Goal: Transaction & Acquisition: Book appointment/travel/reservation

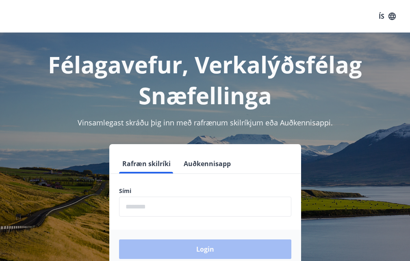
click at [189, 206] on input "phone" at bounding box center [205, 206] width 172 height 20
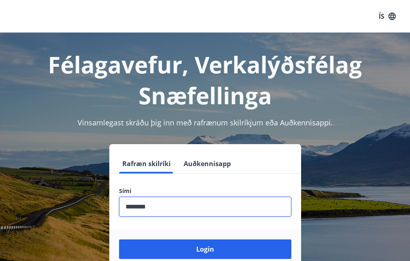
type input "********"
click at [119, 239] on button "Login" at bounding box center [205, 249] width 172 height 20
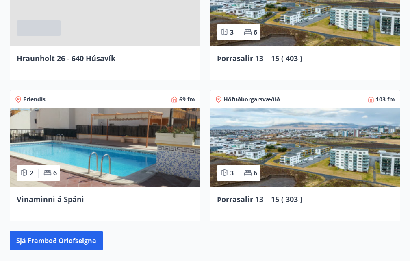
scroll to position [669, 0]
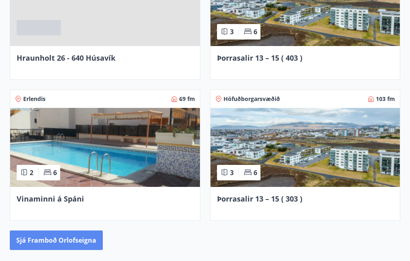
click at [82, 242] on button "Sjá framboð orlofseigna" at bounding box center [56, 240] width 93 height 20
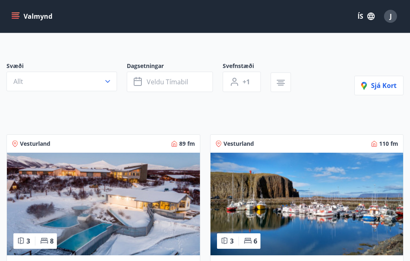
scroll to position [33, 0]
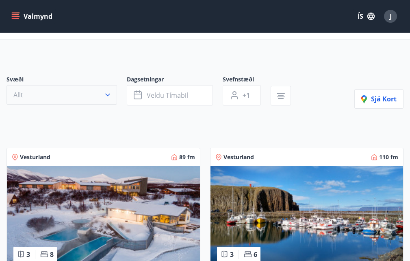
click at [108, 95] on icon "button" at bounding box center [108, 95] width 8 height 8
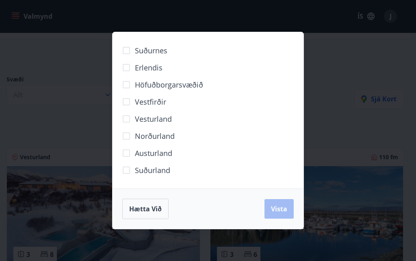
click at [184, 84] on span "Höfuðborgarsvæðið" at bounding box center [169, 84] width 68 height 11
click at [282, 213] on button "Vista" at bounding box center [279, 209] width 29 height 20
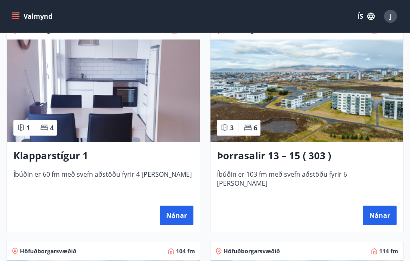
scroll to position [179, 0]
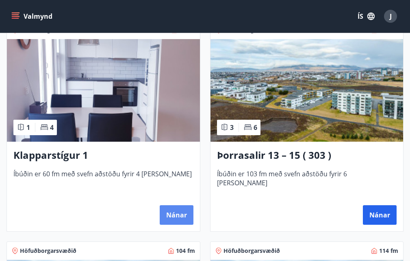
click at [183, 209] on button "Nánar" at bounding box center [177, 215] width 34 height 20
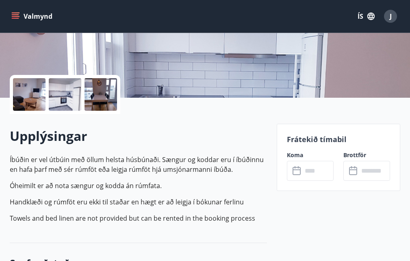
scroll to position [163, 0]
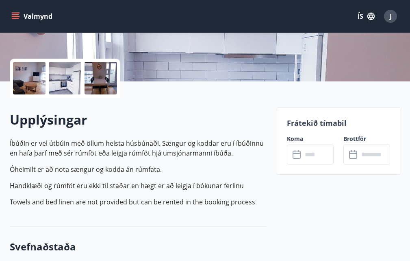
click at [307, 147] on input "text" at bounding box center [317, 154] width 31 height 20
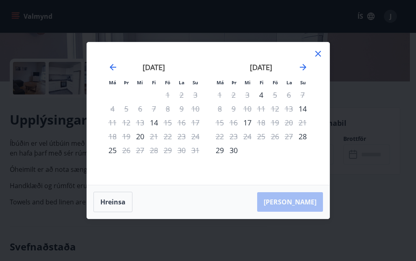
click at [112, 148] on div "25" at bounding box center [113, 150] width 14 height 14
click at [127, 149] on div "26" at bounding box center [126, 150] width 14 height 14
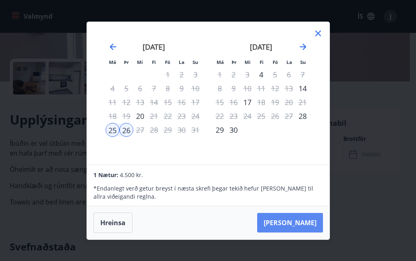
click at [310, 222] on button "Taka Frá" at bounding box center [290, 223] width 66 height 20
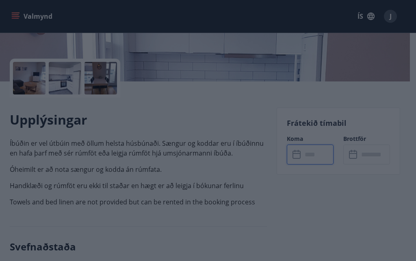
type input "******"
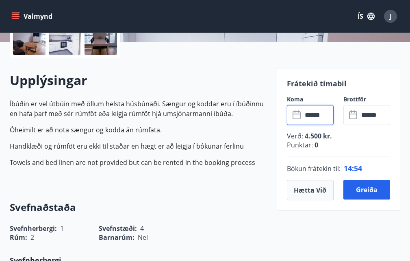
scroll to position [204, 0]
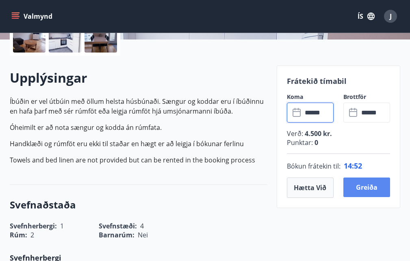
click at [378, 188] on button "Greiða" at bounding box center [366, 187] width 47 height 20
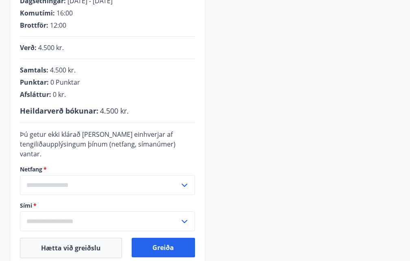
scroll to position [204, 0]
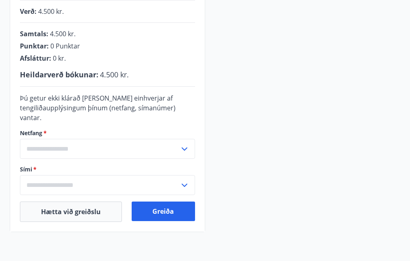
click at [172, 148] on input "text" at bounding box center [100, 149] width 160 height 20
click at [44, 146] on input "text" at bounding box center [100, 149] width 160 height 20
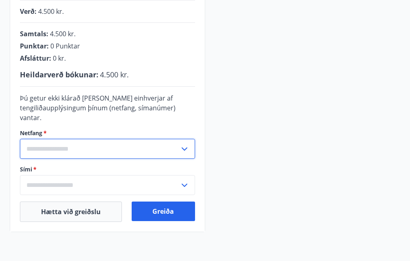
click at [39, 150] on input "text" at bounding box center [100, 149] width 160 height 20
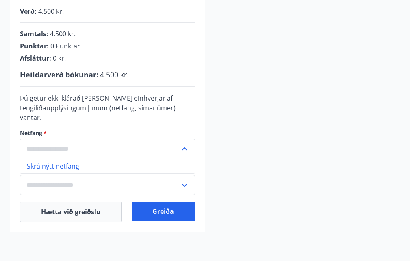
click at [50, 146] on input "text" at bounding box center [100, 149] width 160 height 20
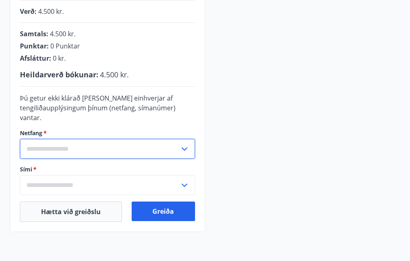
click at [44, 146] on input "text" at bounding box center [100, 149] width 160 height 20
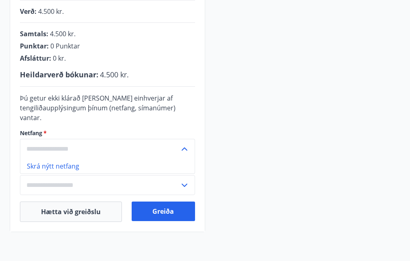
click at [52, 166] on li "Skrá nýtt netfang" at bounding box center [107, 166] width 174 height 15
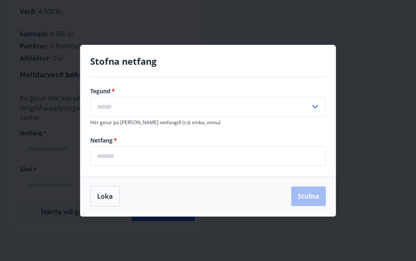
click at [170, 157] on input "email" at bounding box center [208, 156] width 236 height 20
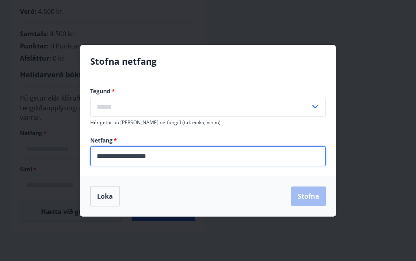
type input "**********"
click at [174, 105] on input "text" at bounding box center [200, 107] width 220 height 20
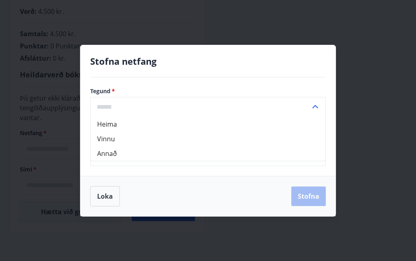
click at [136, 123] on li "Heima" at bounding box center [208, 124] width 235 height 15
type input "*****"
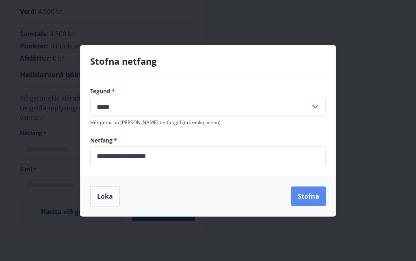
click at [308, 200] on button "Stofna" at bounding box center [308, 196] width 35 height 20
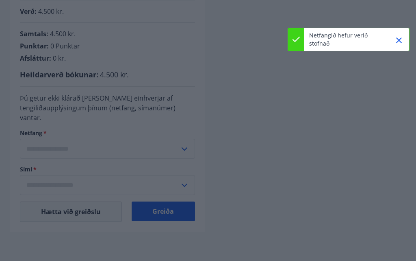
type input "**********"
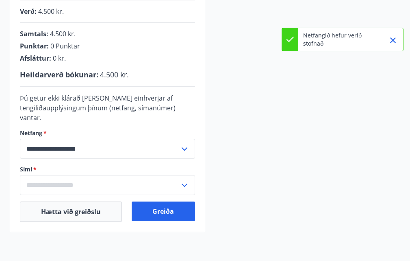
click at [78, 187] on input "text" at bounding box center [100, 185] width 160 height 20
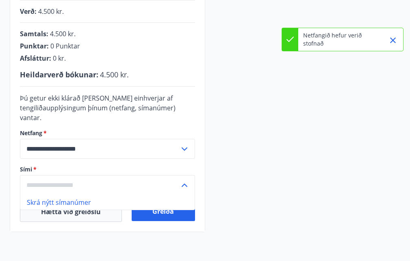
click at [269, 189] on div "**********" at bounding box center [205, 68] width 391 height 326
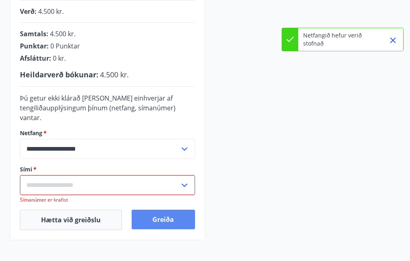
click at [168, 224] on button "Greiða" at bounding box center [163, 219] width 63 height 20
click at [178, 186] on input "text" at bounding box center [100, 185] width 160 height 20
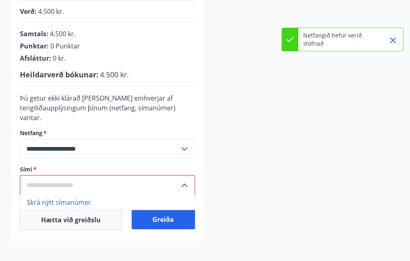
click at [83, 203] on li "Skrá nýtt símanúmer" at bounding box center [107, 202] width 174 height 15
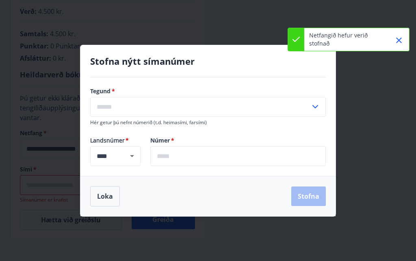
click at [215, 104] on input "text" at bounding box center [200, 107] width 220 height 20
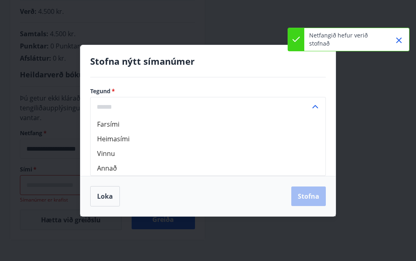
click at [124, 126] on li "Farsími" at bounding box center [208, 124] width 235 height 15
type input "*******"
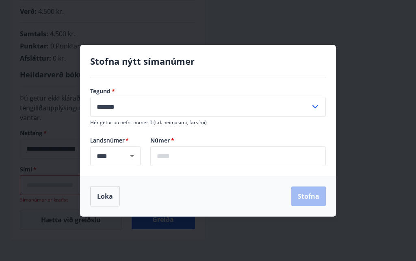
click at [178, 156] on input "text" at bounding box center [238, 156] width 176 height 20
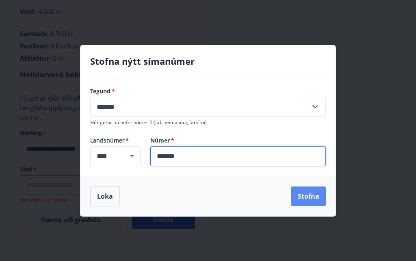
type input "*******"
click at [311, 200] on button "Stofna" at bounding box center [308, 196] width 35 height 20
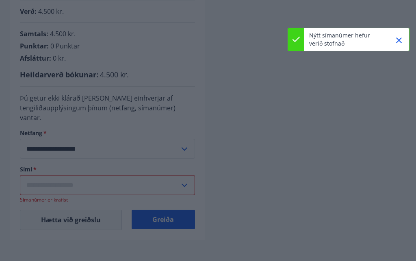
type input "**********"
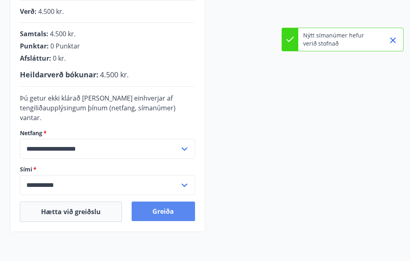
click at [174, 209] on button "Greiða" at bounding box center [163, 211] width 63 height 20
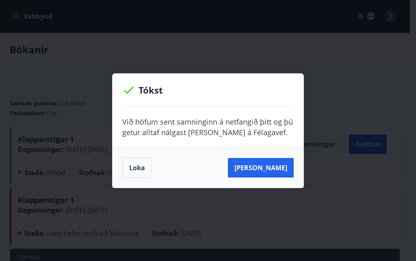
click at [230, 206] on div "Tókst Við höfum sent samninginn á netfangið þitt og þú getur alltaf nálgast han…" at bounding box center [208, 130] width 416 height 261
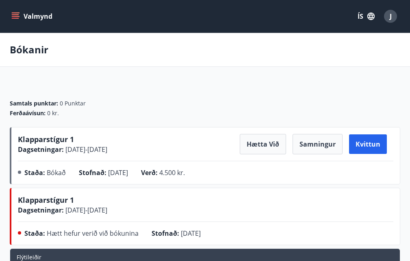
click at [390, 10] on div "J" at bounding box center [390, 16] width 13 height 13
